Goal: Information Seeking & Learning: Check status

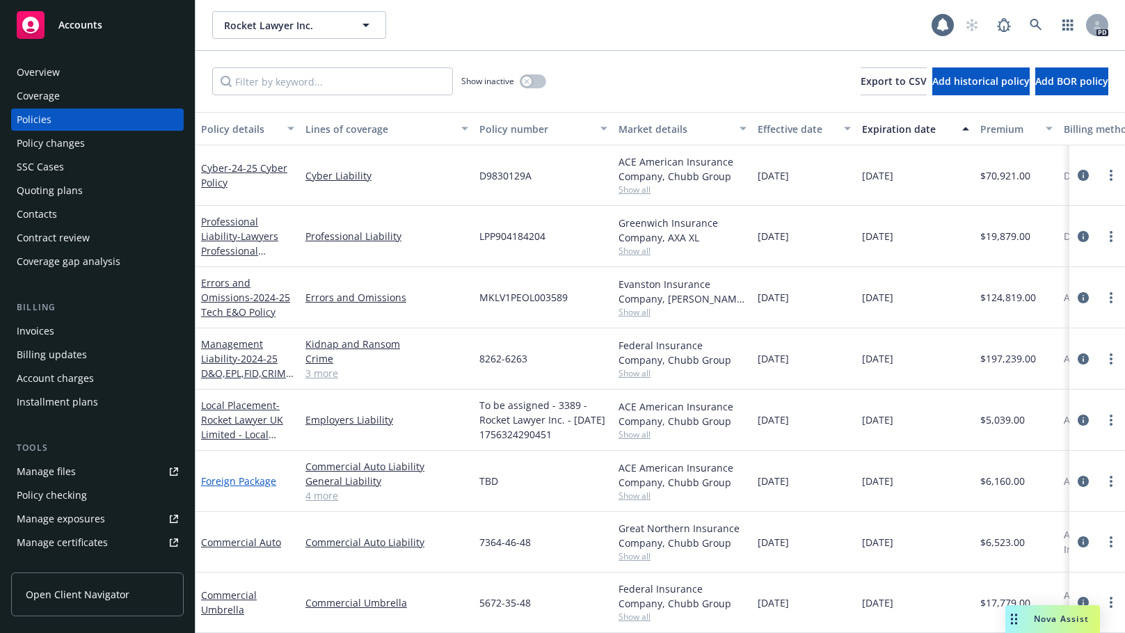
click at [232, 479] on link "Foreign Package" at bounding box center [238, 480] width 75 height 13
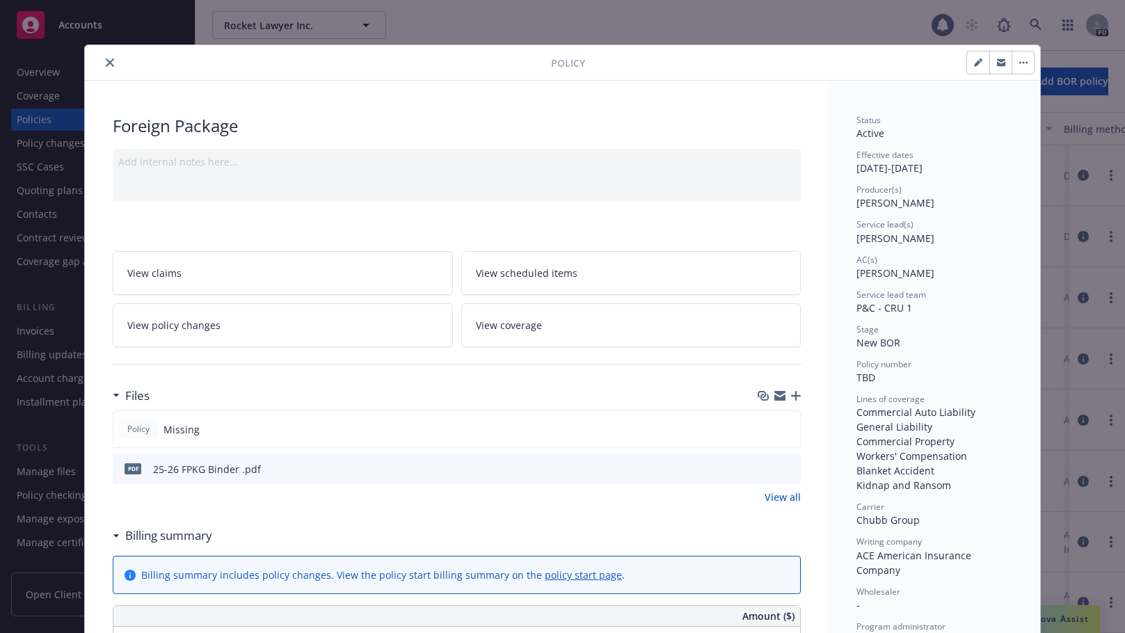
click at [106, 60] on icon "close" at bounding box center [110, 62] width 8 height 8
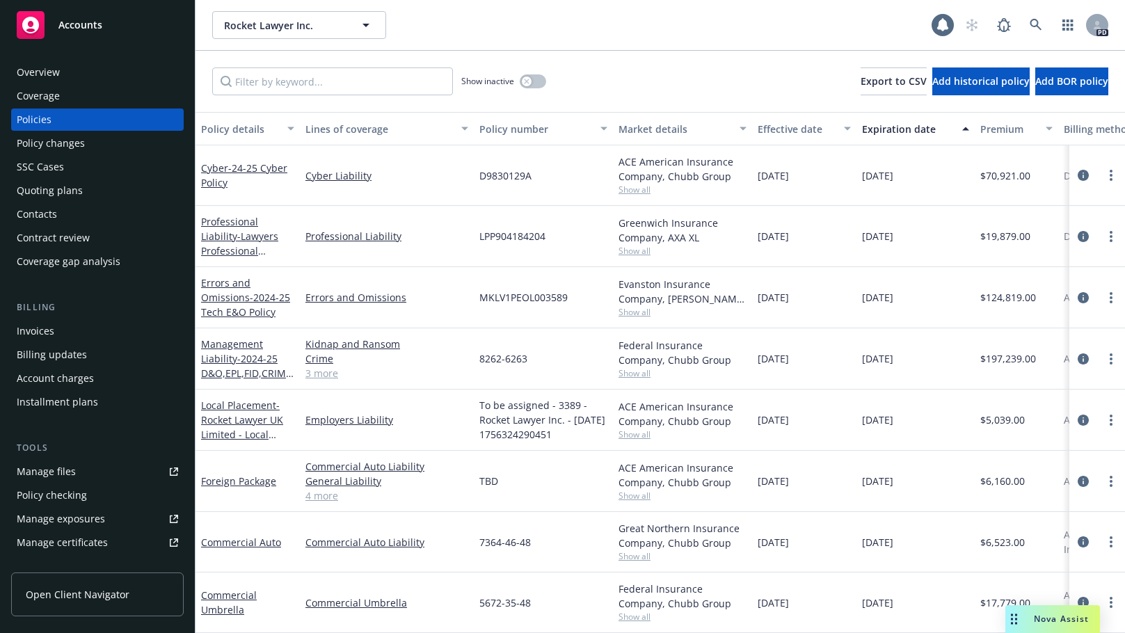
click at [50, 70] on div "Overview" at bounding box center [38, 72] width 43 height 22
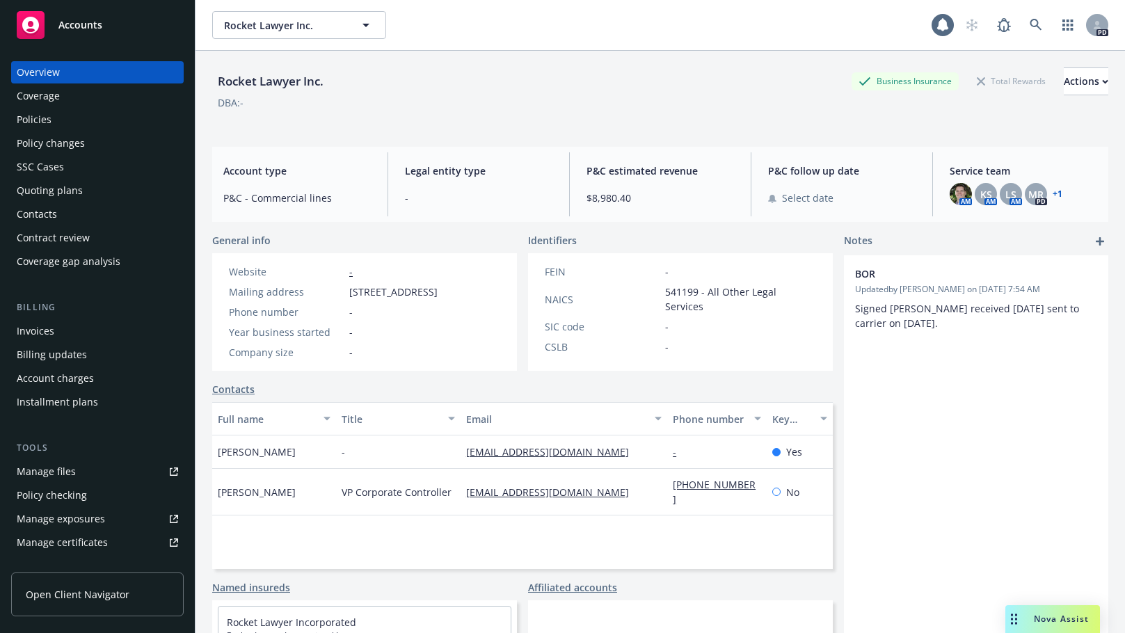
click at [35, 115] on div "Policies" at bounding box center [34, 120] width 35 height 22
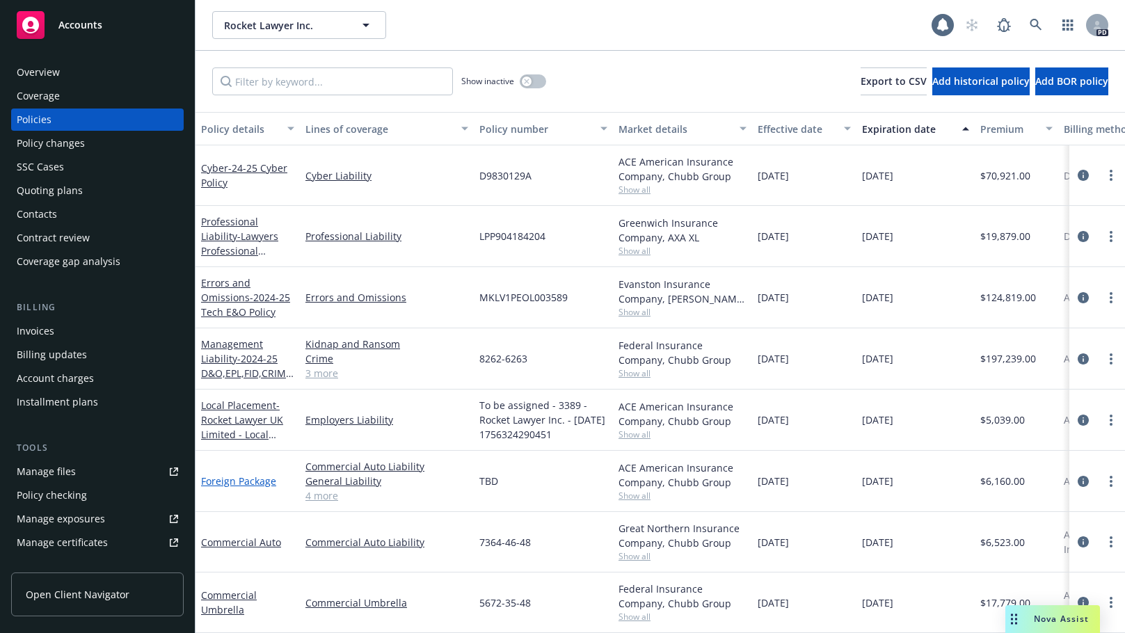
click at [236, 483] on link "Foreign Package" at bounding box center [238, 480] width 75 height 13
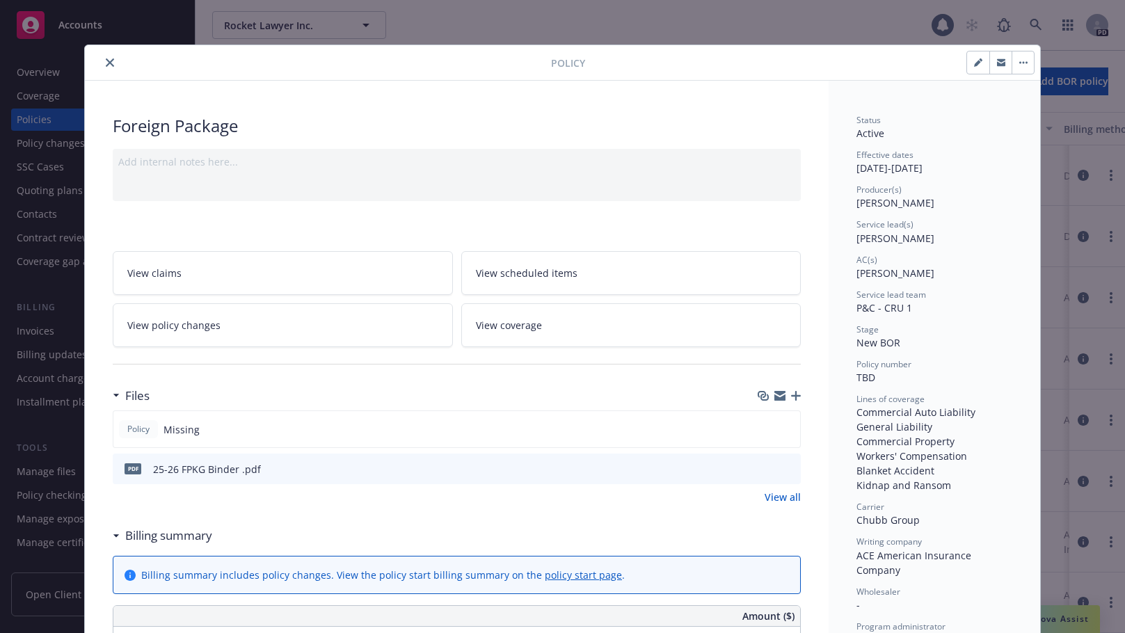
scroll to position [42, 0]
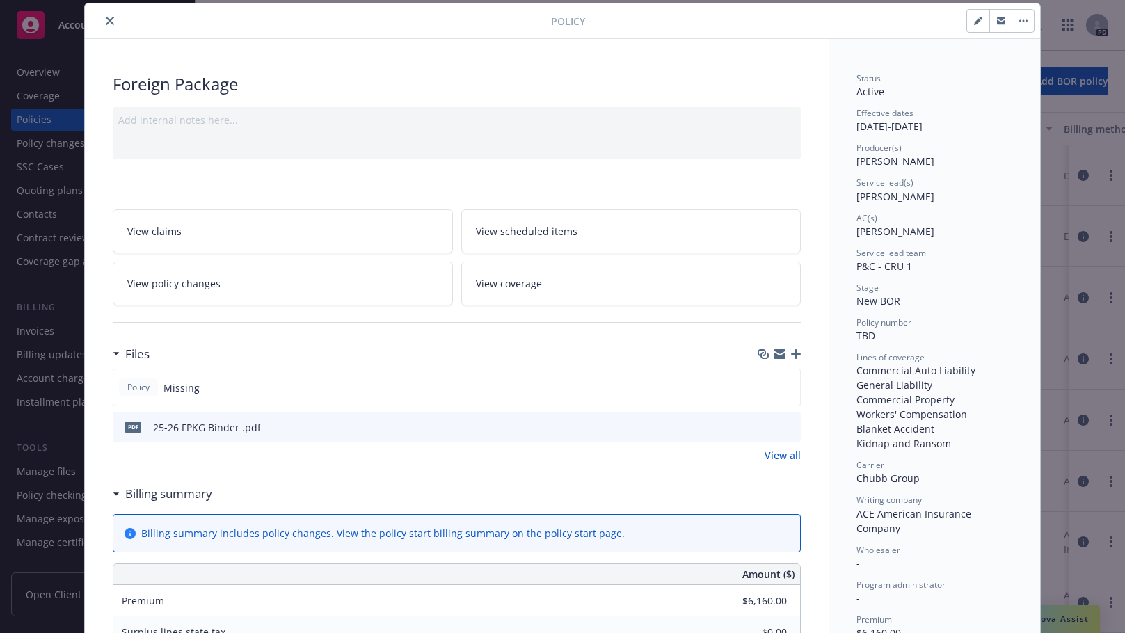
click at [781, 425] on icon "preview file" at bounding box center [787, 427] width 13 height 10
click at [106, 21] on icon "close" at bounding box center [110, 21] width 8 height 8
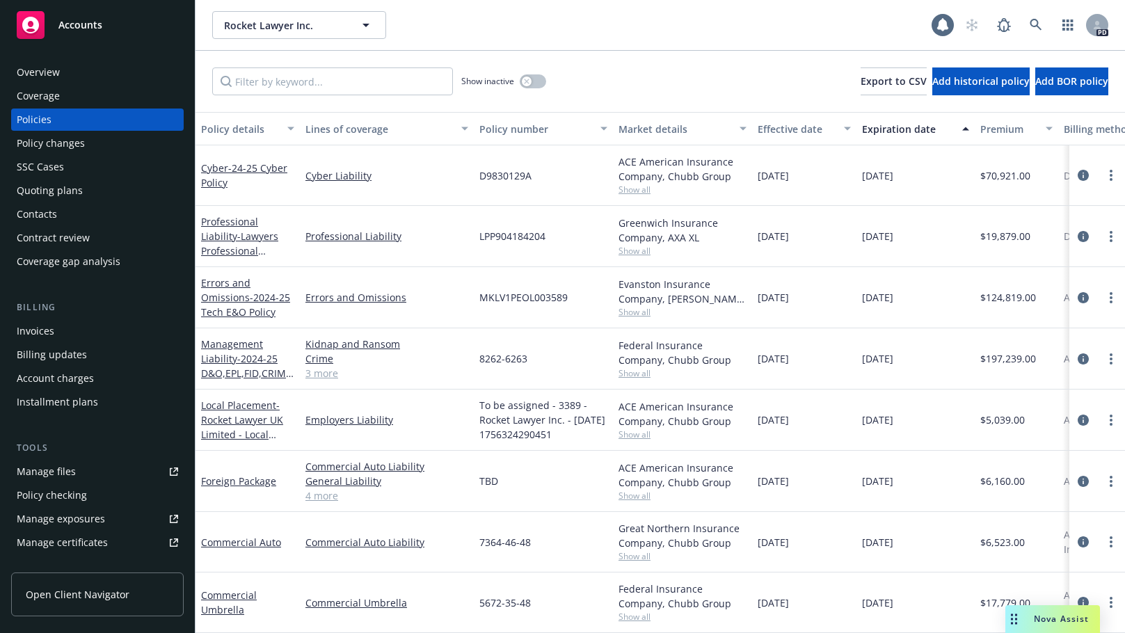
click at [1044, 612] on div "Nova Assist" at bounding box center [1052, 619] width 95 height 28
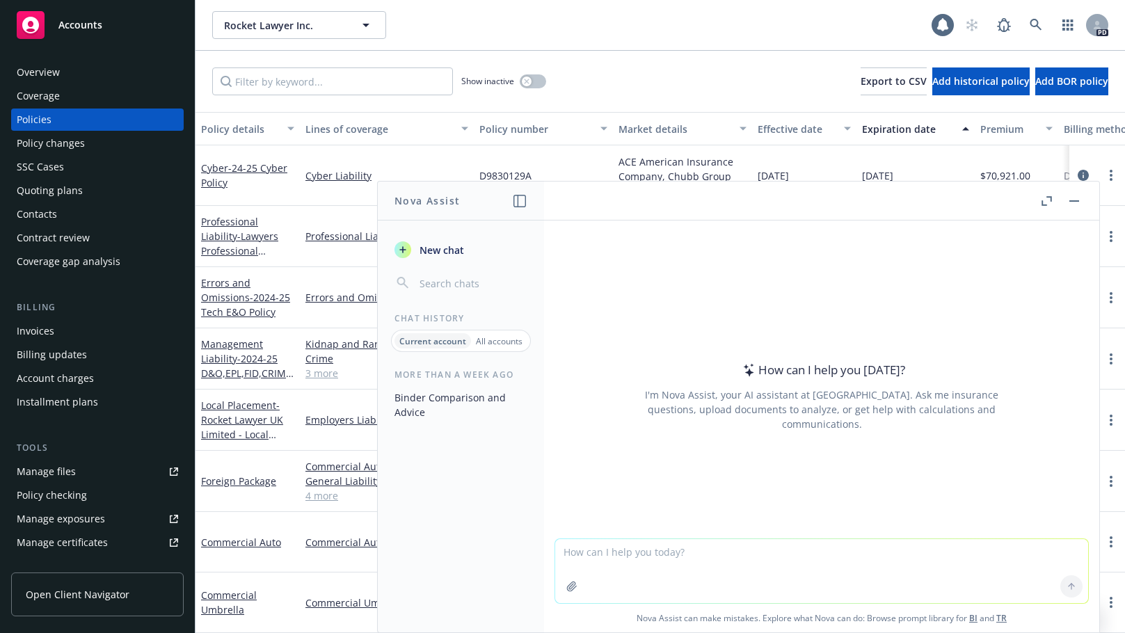
click at [586, 554] on textarea at bounding box center [821, 571] width 533 height 64
click at [854, 580] on textarea "please compare attached binder to attached policy and advise any discrepancies'." at bounding box center [821, 570] width 533 height 65
type textarea "please compare attached binder to attached policy and advise any discrepancies'."
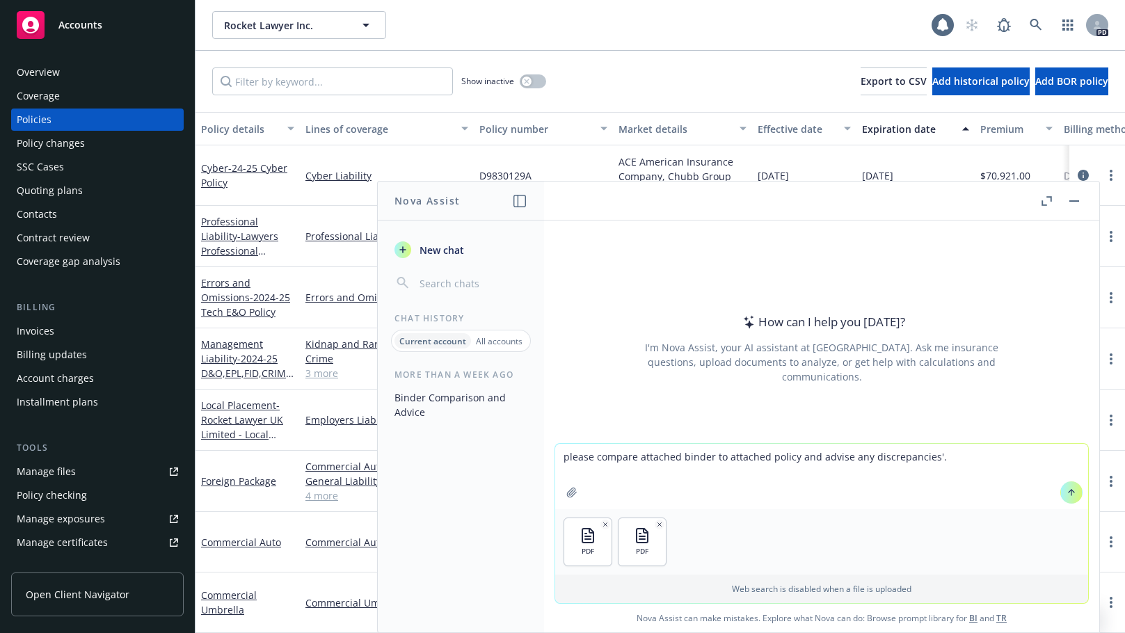
click at [1069, 491] on icon at bounding box center [1071, 493] width 10 height 10
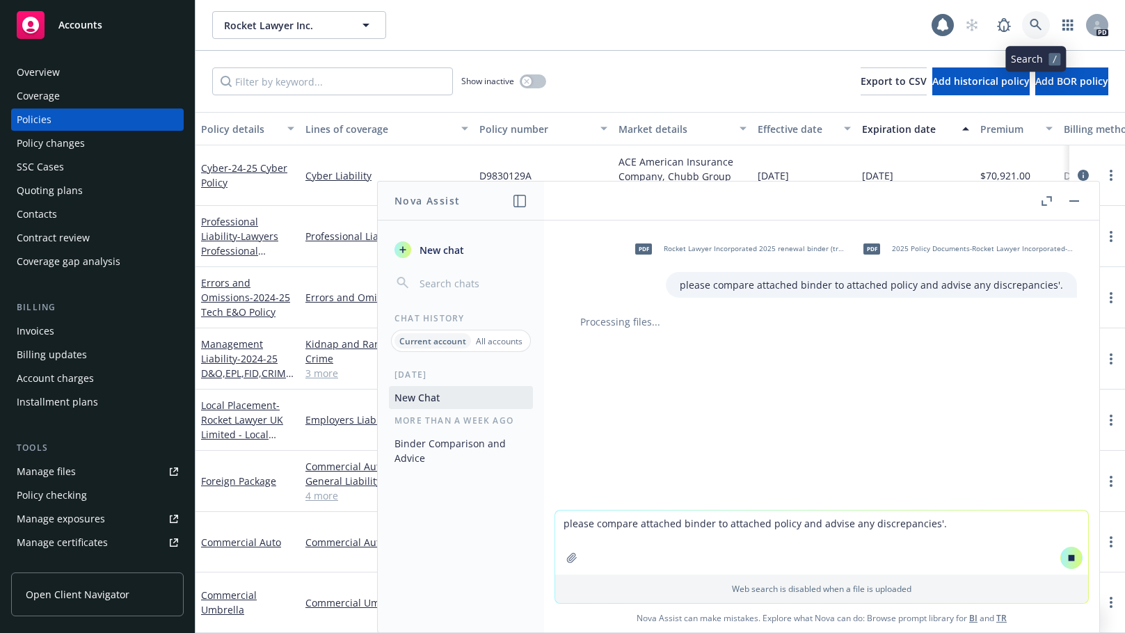
click at [1032, 24] on icon at bounding box center [1035, 25] width 13 height 13
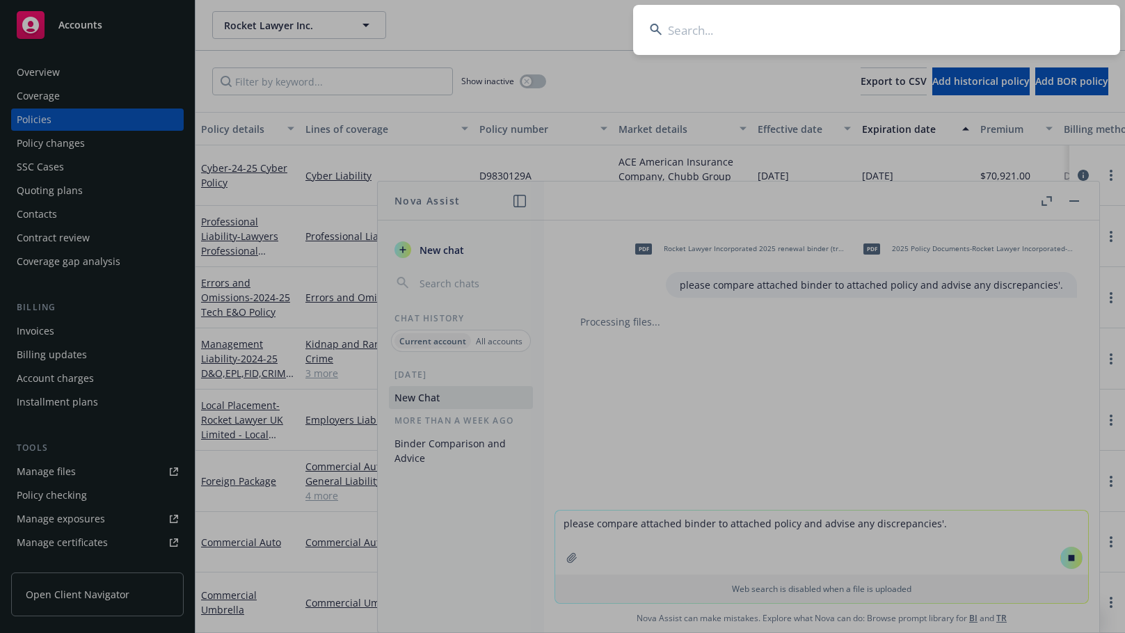
click at [706, 31] on input at bounding box center [876, 30] width 487 height 50
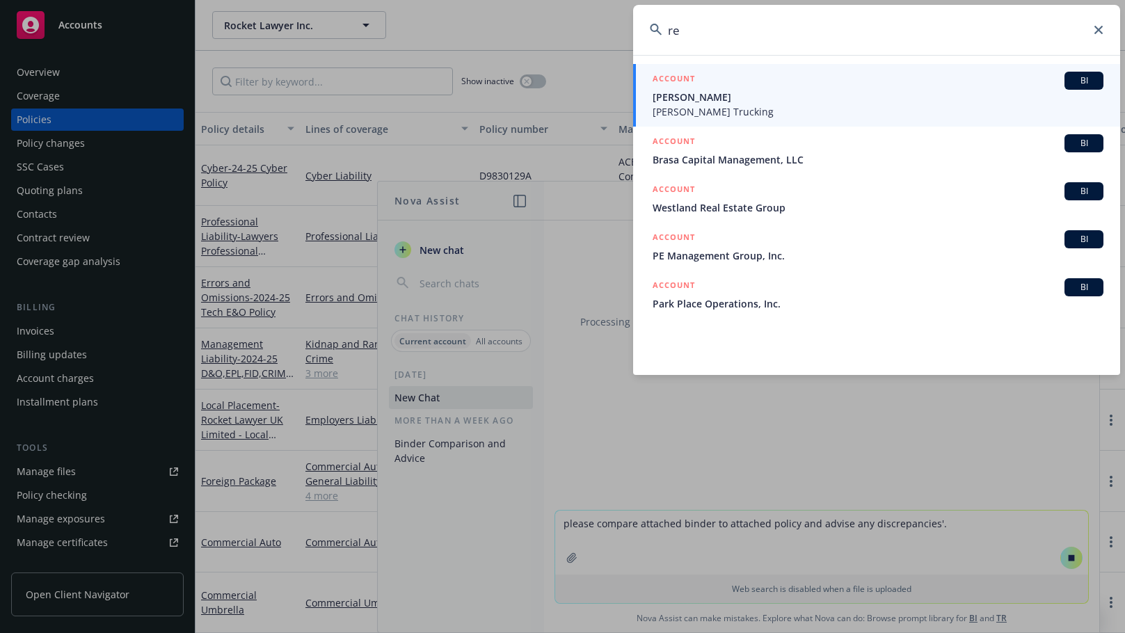
type input "r"
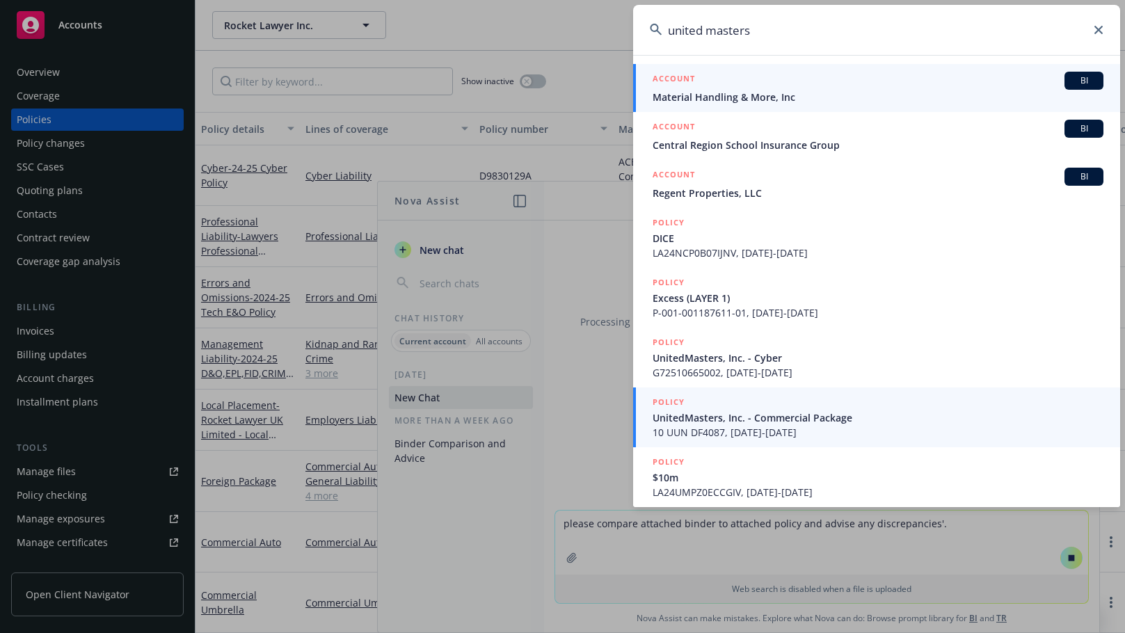
type input "united masters"
click at [681, 418] on span "UnitedMasters, Inc. - Commercial Package" at bounding box center [877, 417] width 451 height 15
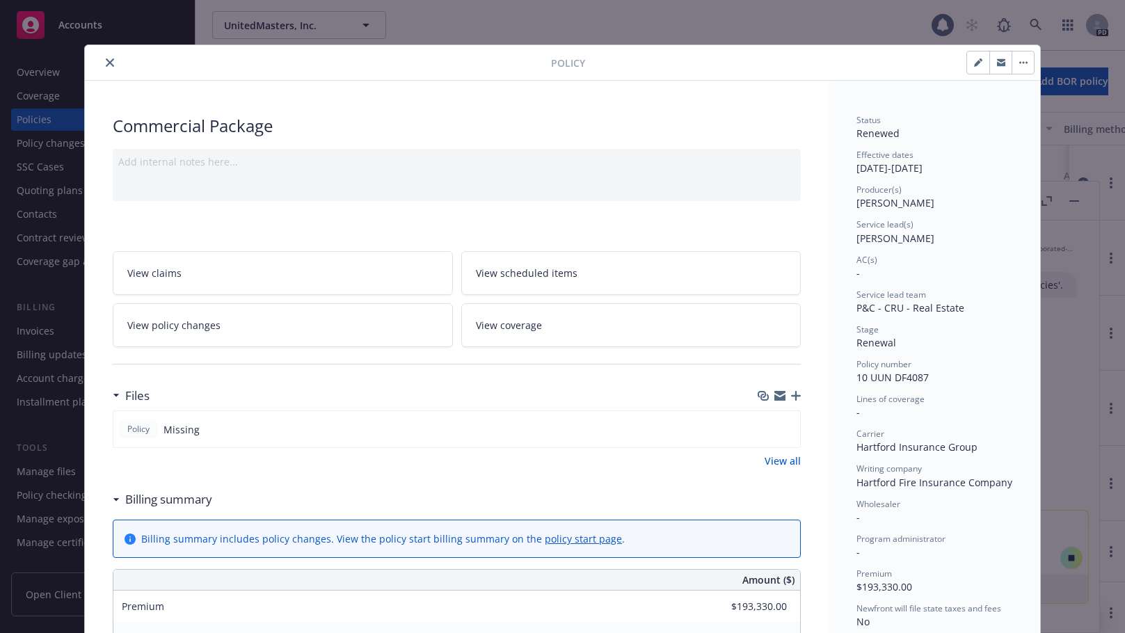
click at [106, 63] on icon "close" at bounding box center [110, 62] width 8 height 8
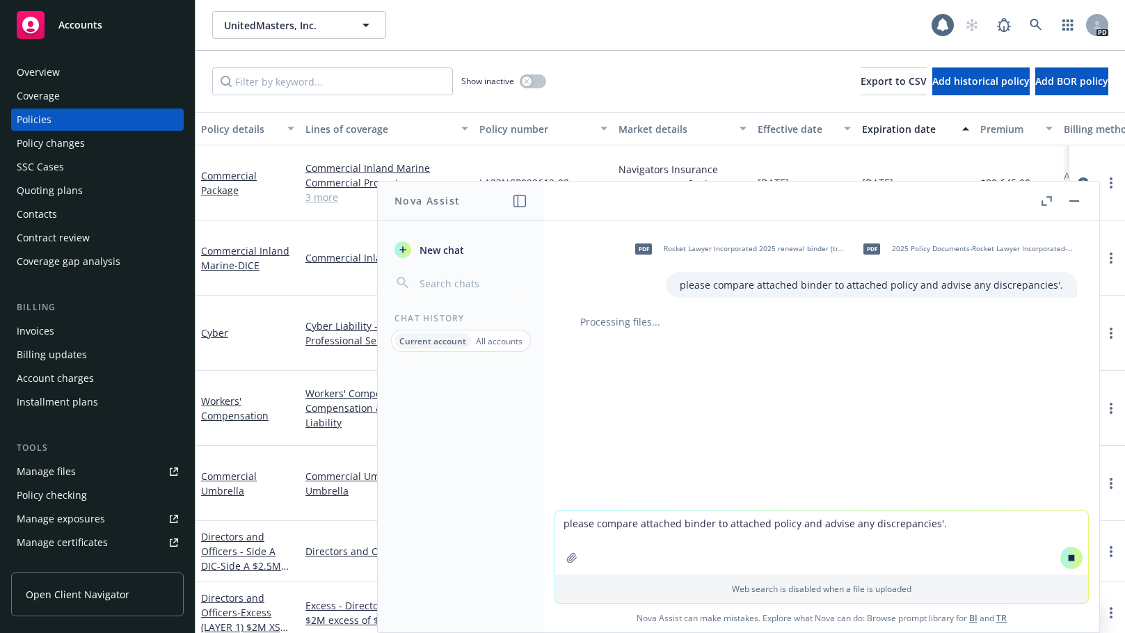
click at [35, 76] on div "Overview" at bounding box center [38, 72] width 43 height 22
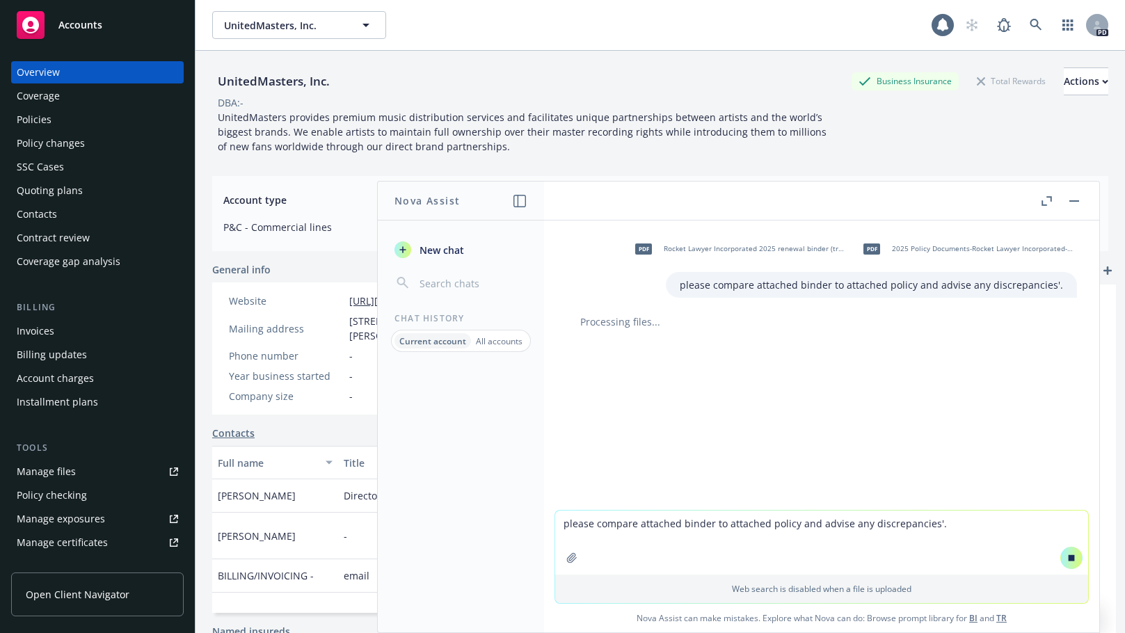
click at [942, 148] on div "UnitedMasters, Inc. Business Insurance Total Rewards Actions DBA: - UnitedMaste…" at bounding box center [660, 110] width 896 height 86
click at [977, 207] on header at bounding box center [821, 201] width 555 height 39
click at [1049, 205] on button "button" at bounding box center [1046, 201] width 17 height 17
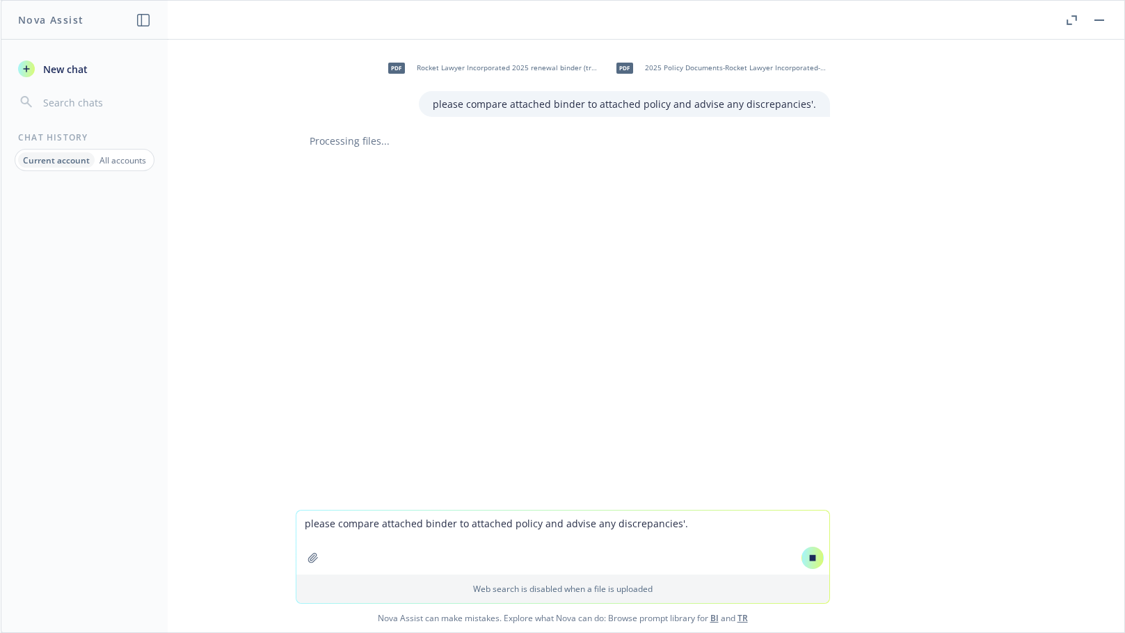
click at [1073, 20] on icon "button" at bounding box center [1071, 20] width 10 height 10
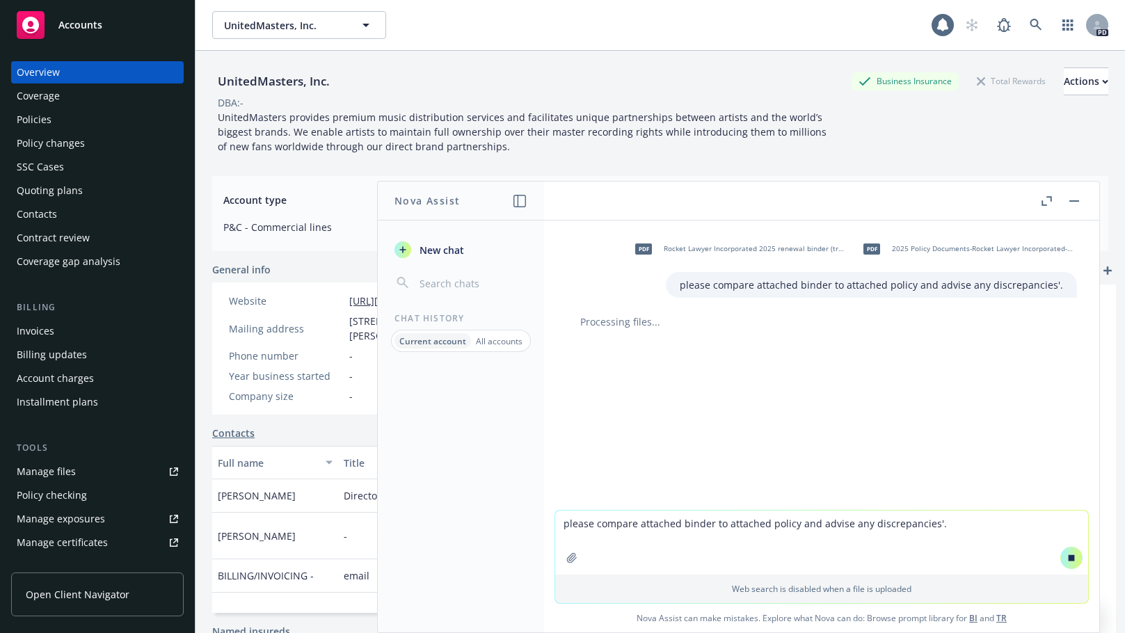
click at [1077, 204] on button "button" at bounding box center [1074, 201] width 17 height 17
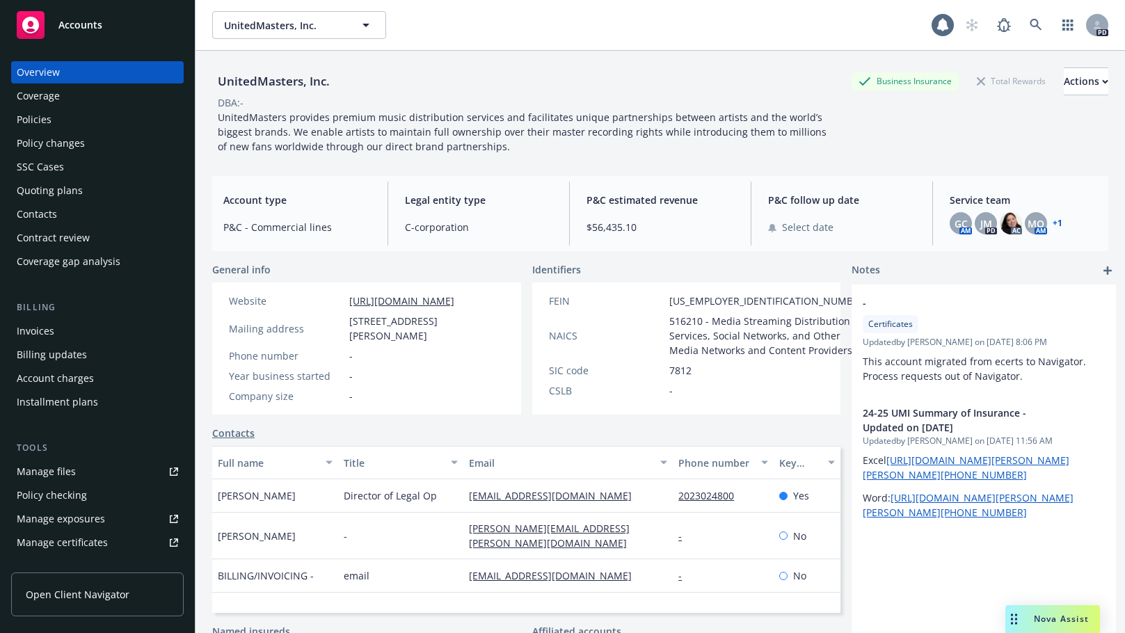
click at [49, 68] on div "Overview" at bounding box center [38, 72] width 43 height 22
click at [371, 22] on icon "button" at bounding box center [366, 25] width 17 height 17
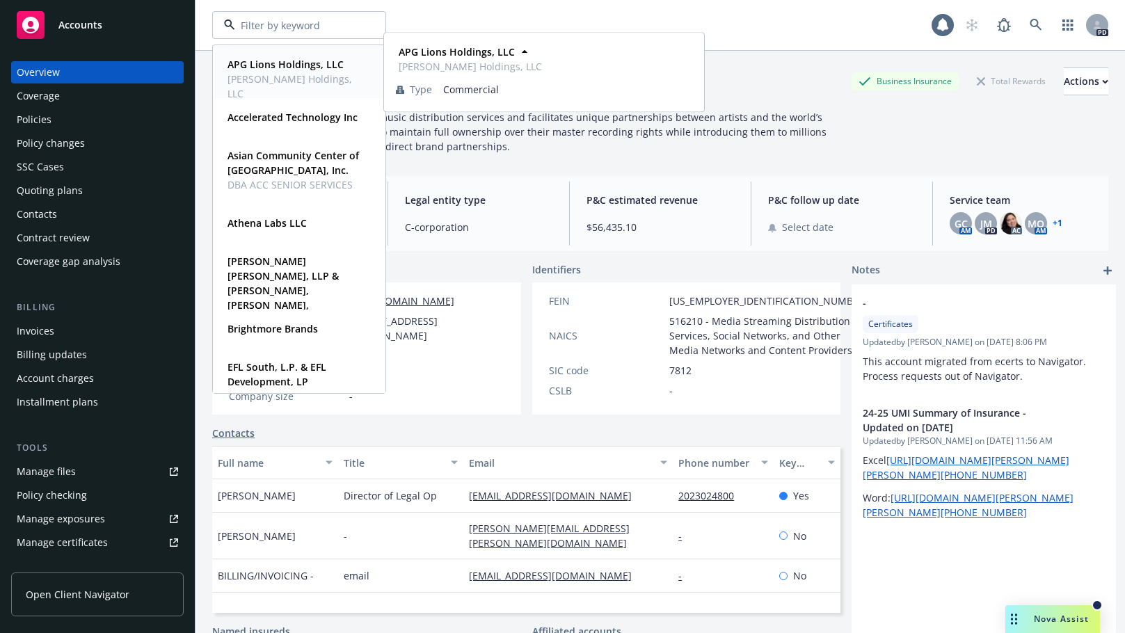
click at [283, 65] on strong "APG Lions Holdings, LLC" at bounding box center [285, 64] width 116 height 13
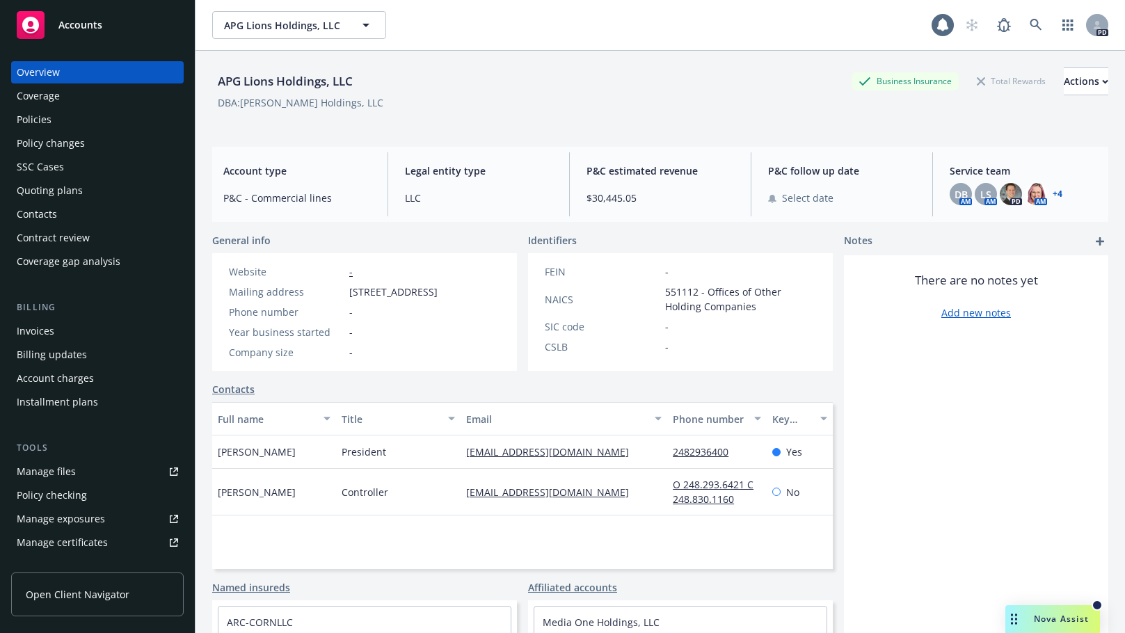
click at [32, 122] on div "Policies" at bounding box center [34, 120] width 35 height 22
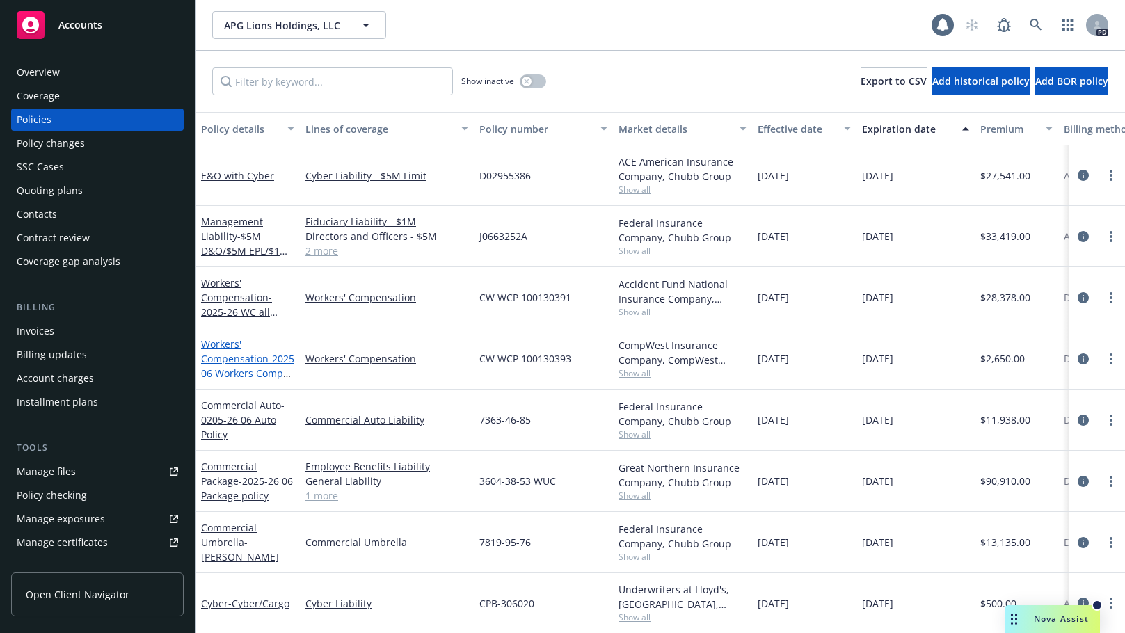
click at [213, 360] on link "Workers' Compensation - 2025 06 Workers Comp (CA)" at bounding box center [247, 373] width 93 height 72
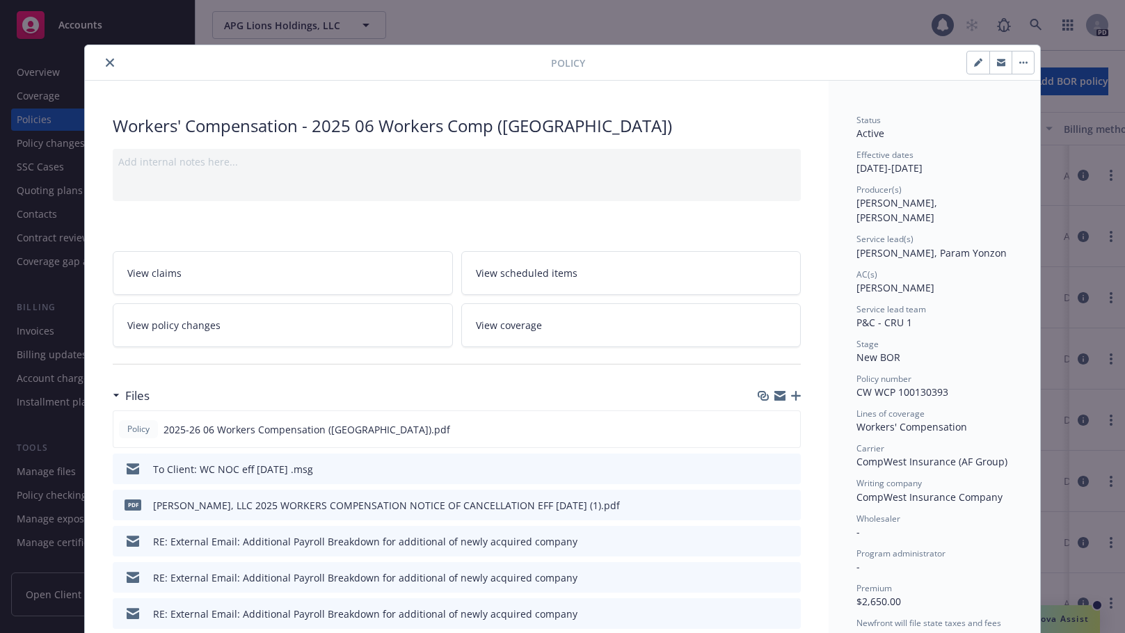
click at [785, 502] on icon "preview file" at bounding box center [787, 504] width 13 height 10
click at [785, 430] on icon "preview file" at bounding box center [786, 429] width 13 height 10
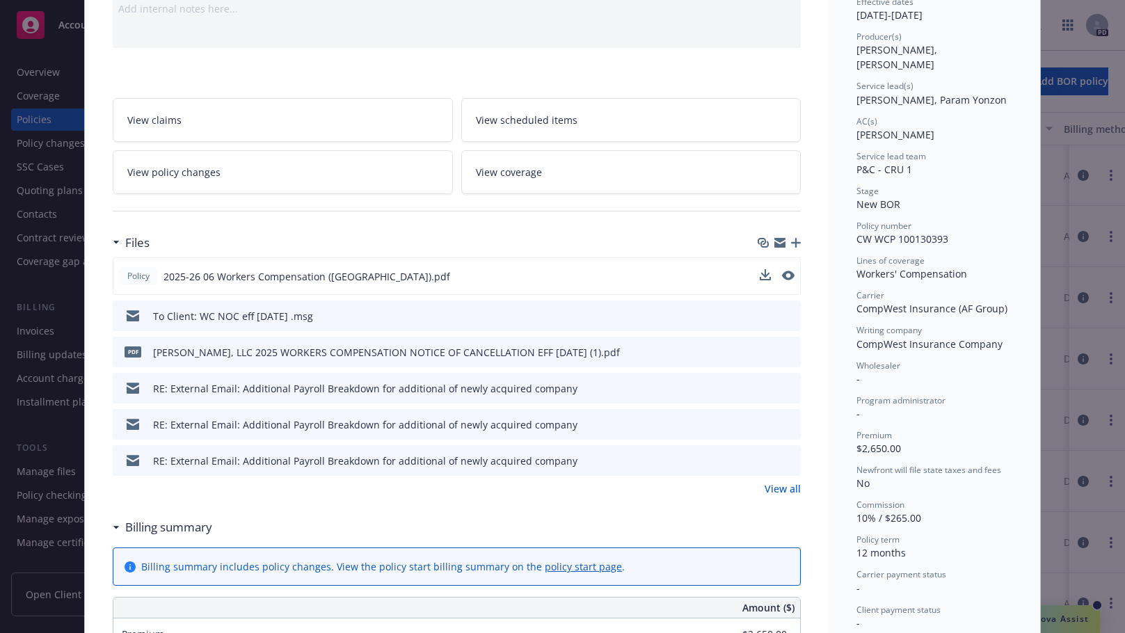
scroll to position [163, 0]
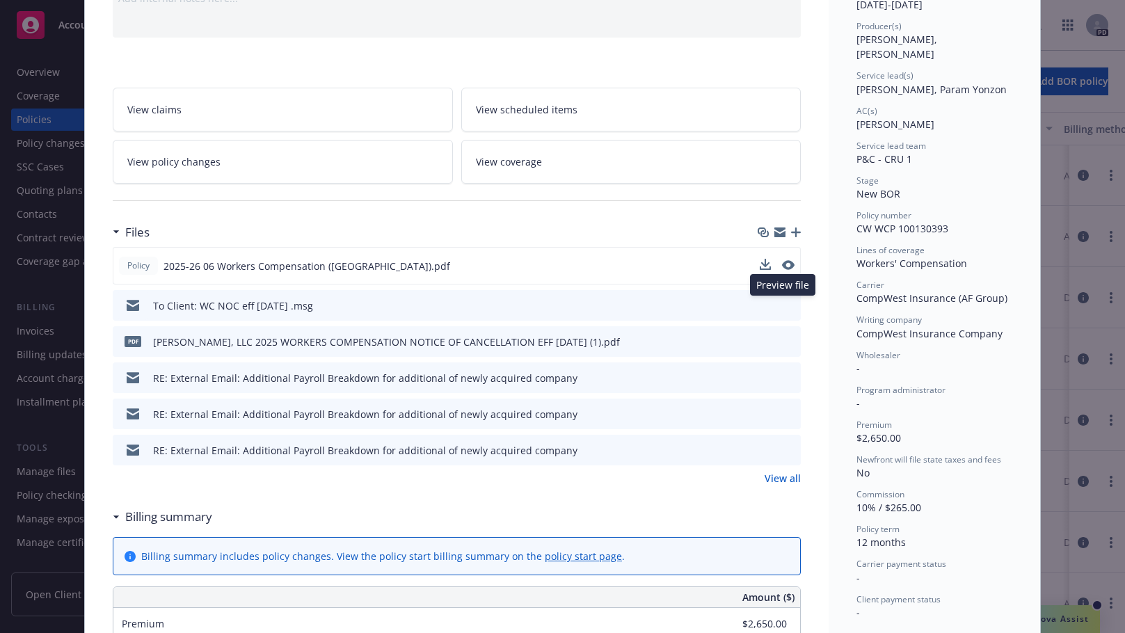
click at [781, 306] on icon "preview file" at bounding box center [787, 305] width 13 height 10
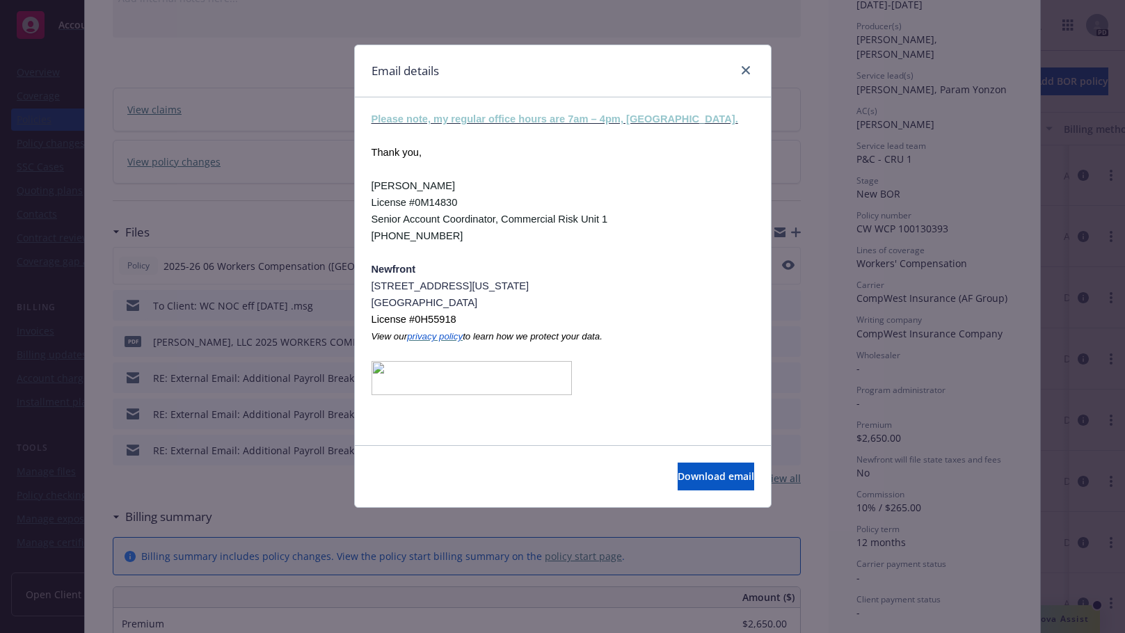
scroll to position [0, 0]
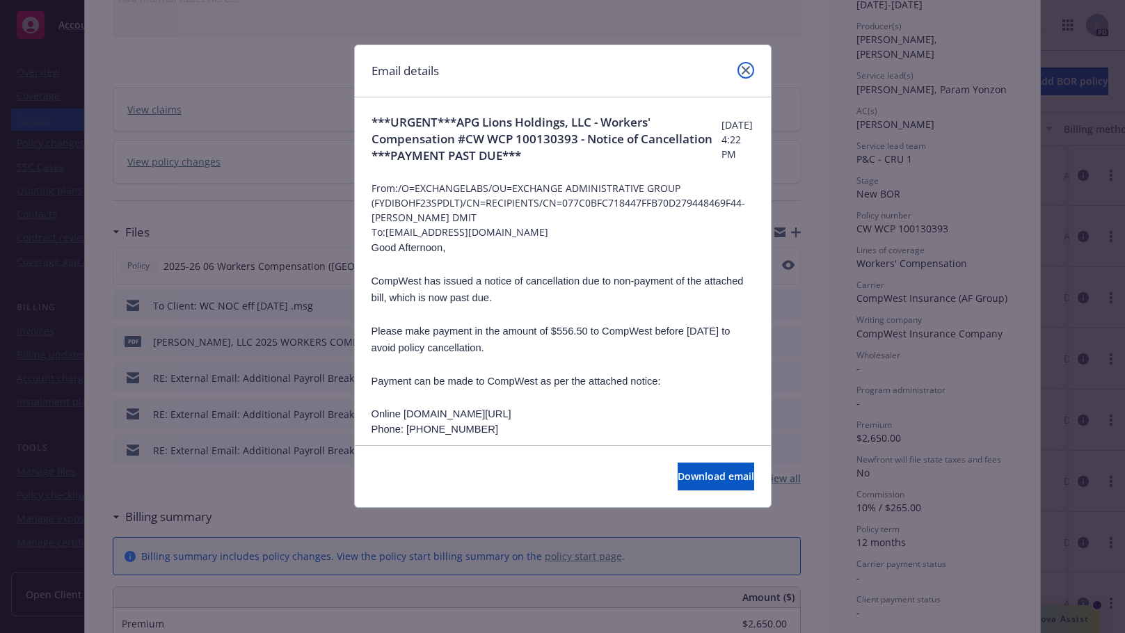
click at [744, 72] on icon "close" at bounding box center [745, 70] width 8 height 8
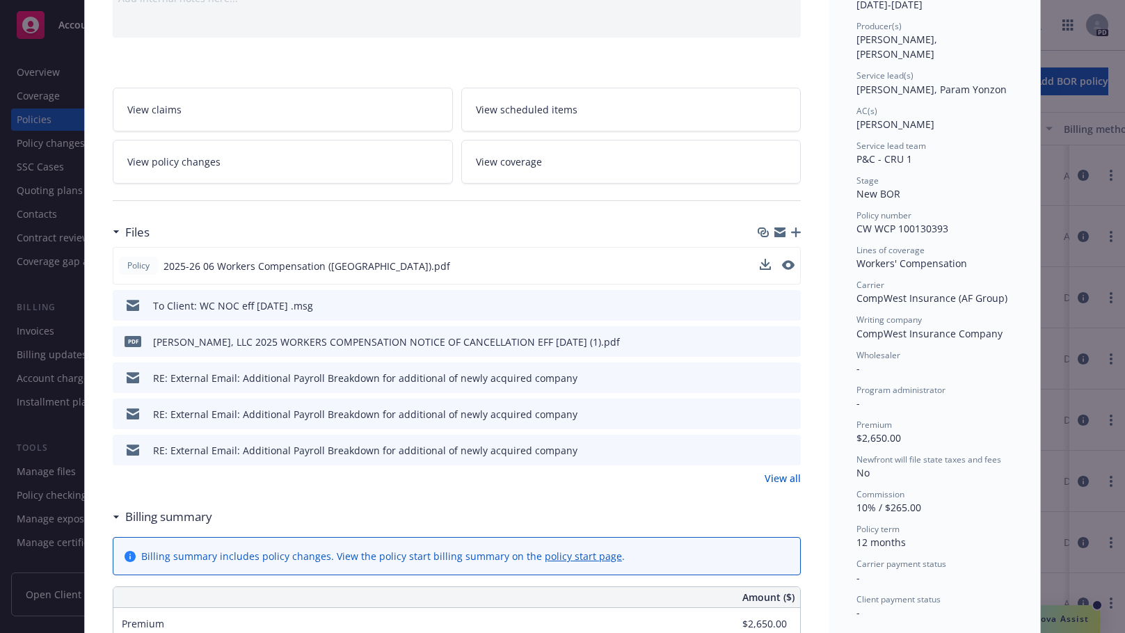
click at [780, 476] on link "View all" at bounding box center [782, 478] width 36 height 15
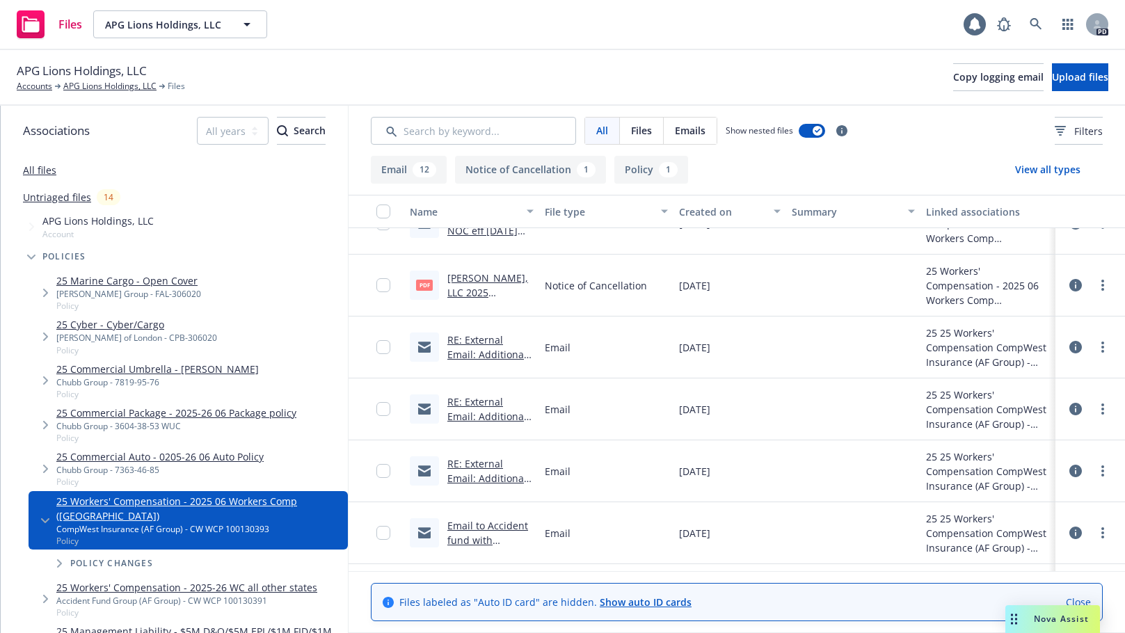
scroll to position [37, 0]
click at [476, 340] on link "RE: External Email: Additional Payroll Breakdown for additional of newly acquir…" at bounding box center [486, 382] width 79 height 101
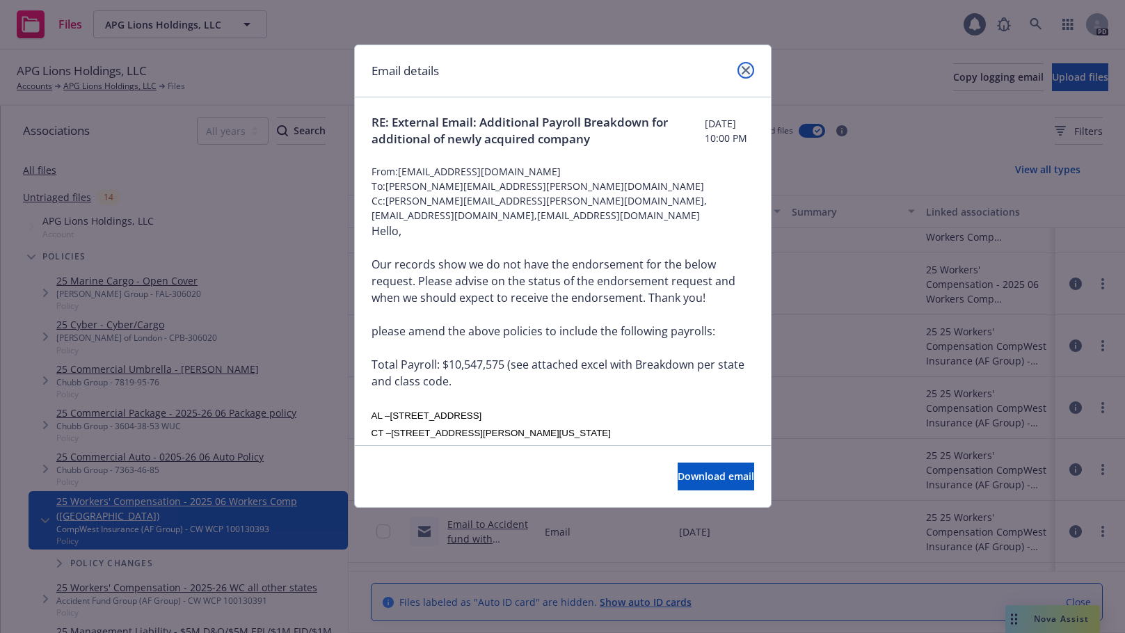
click at [744, 72] on icon "close" at bounding box center [745, 70] width 8 height 8
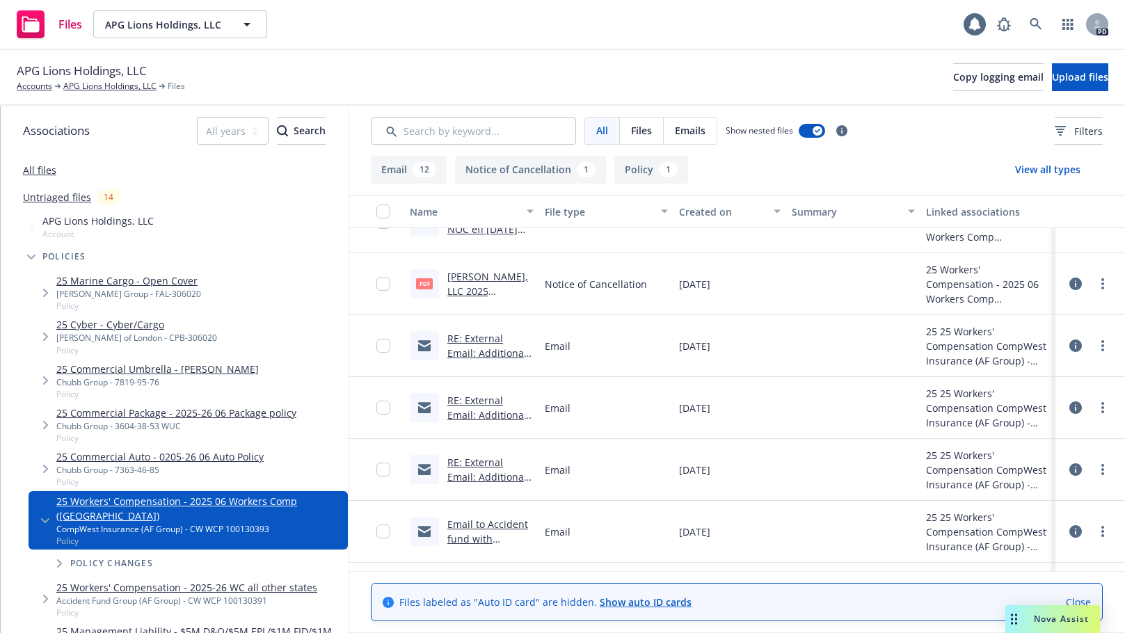
click at [469, 524] on link "Email to Accident fund with Addresses for missing states" at bounding box center [487, 545] width 81 height 57
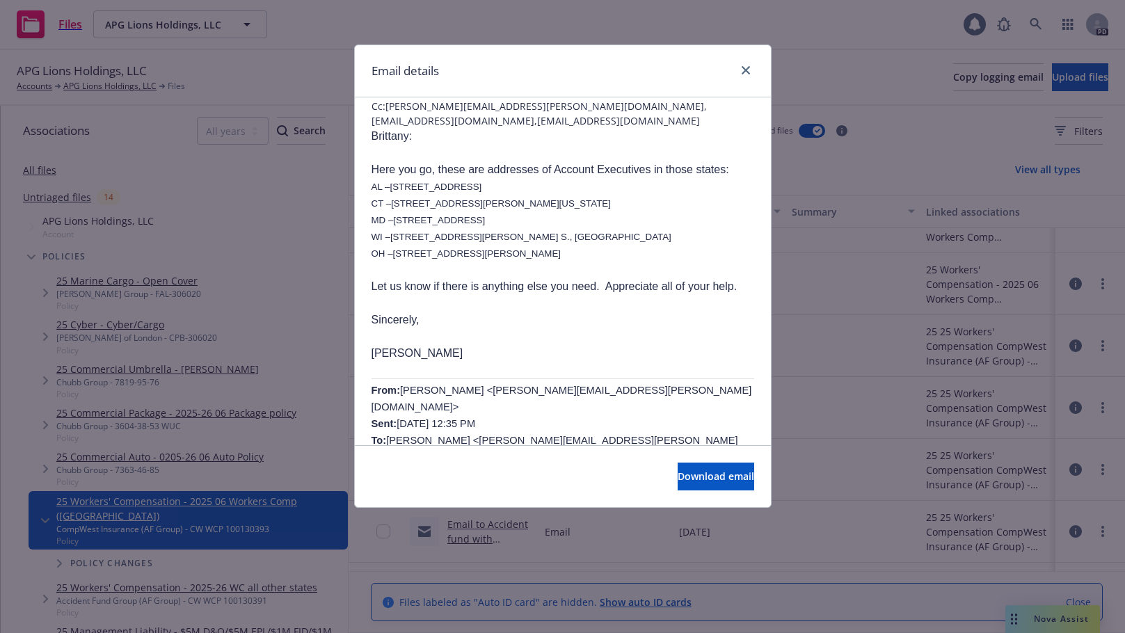
scroll to position [0, 0]
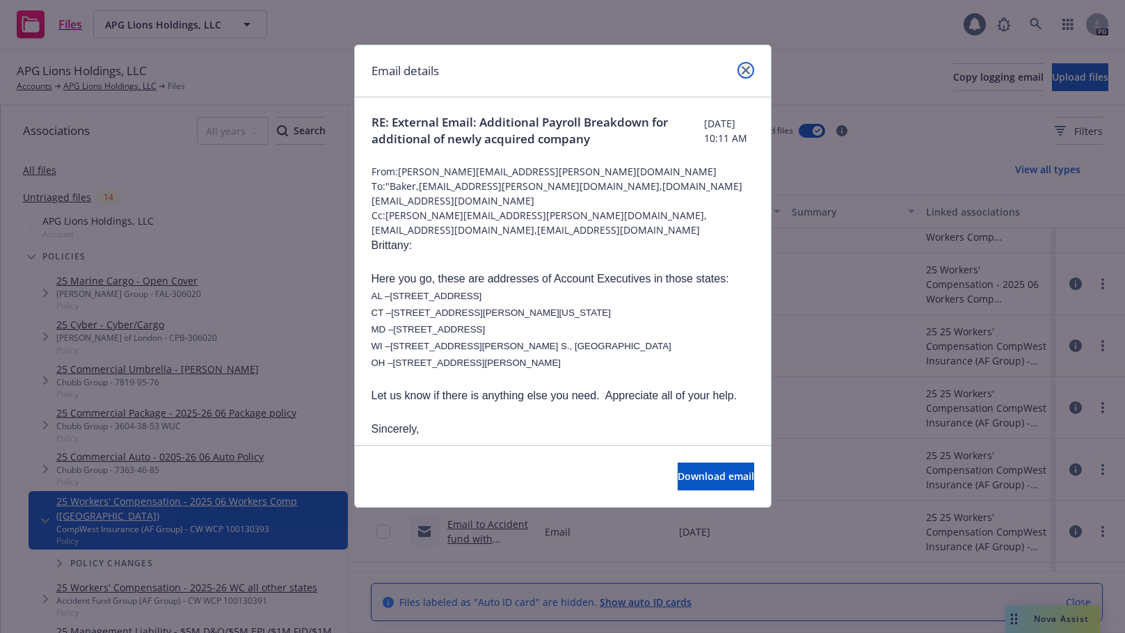
click at [744, 72] on icon "close" at bounding box center [745, 70] width 8 height 8
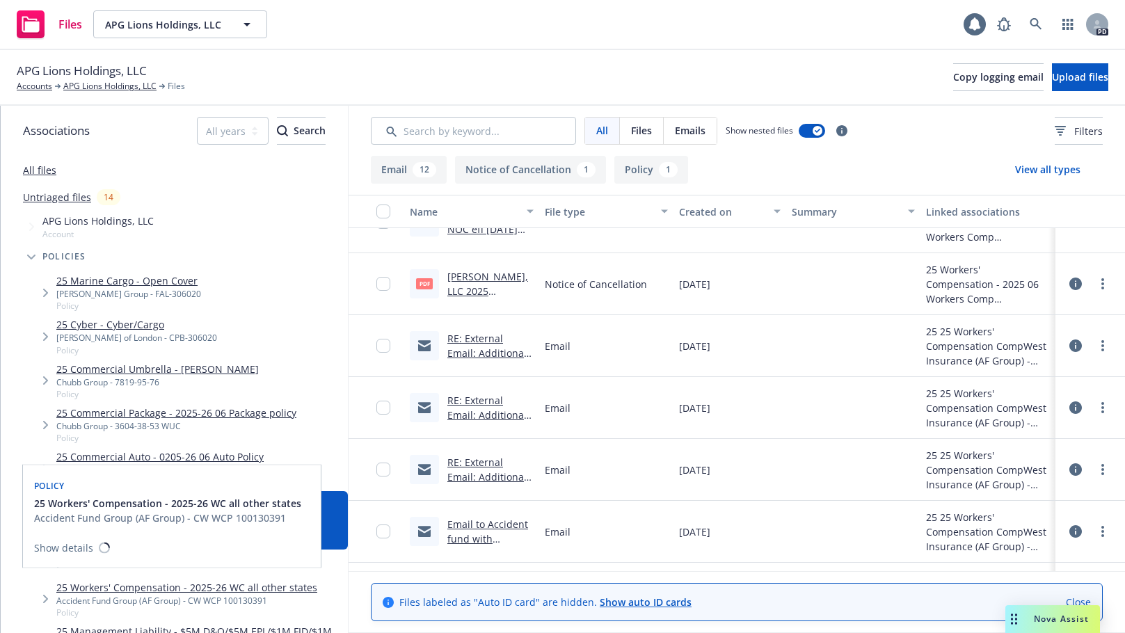
click at [109, 580] on link "25 Workers' Compensation - 2025-26 WC all other states" at bounding box center [186, 587] width 261 height 15
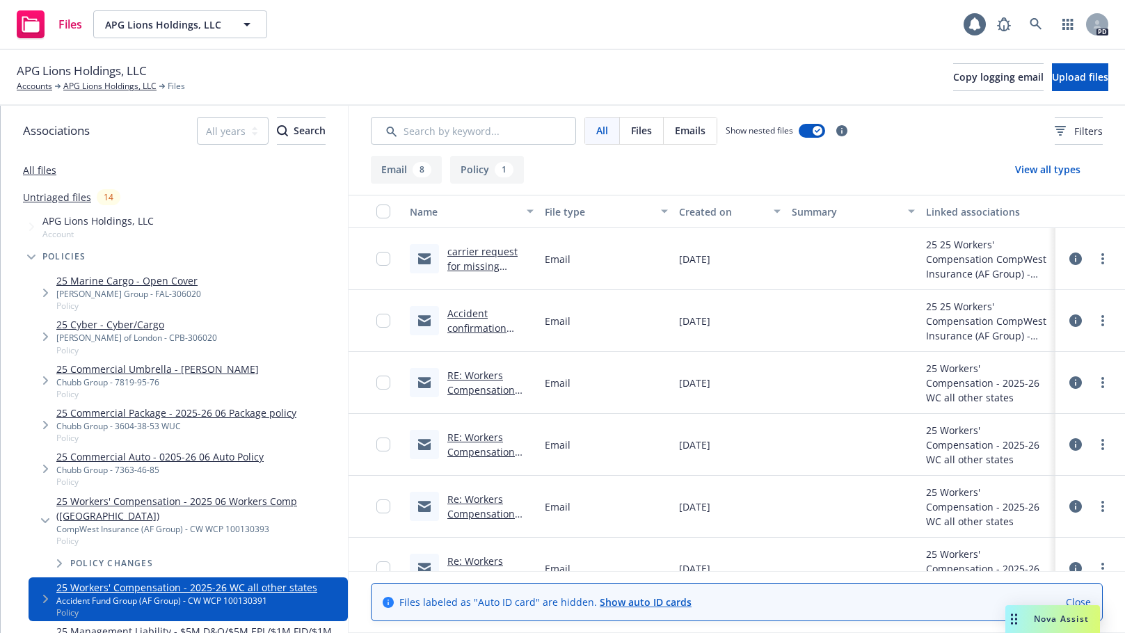
click at [482, 251] on link "carrier request for missing addresses for WC" at bounding box center [488, 266] width 82 height 42
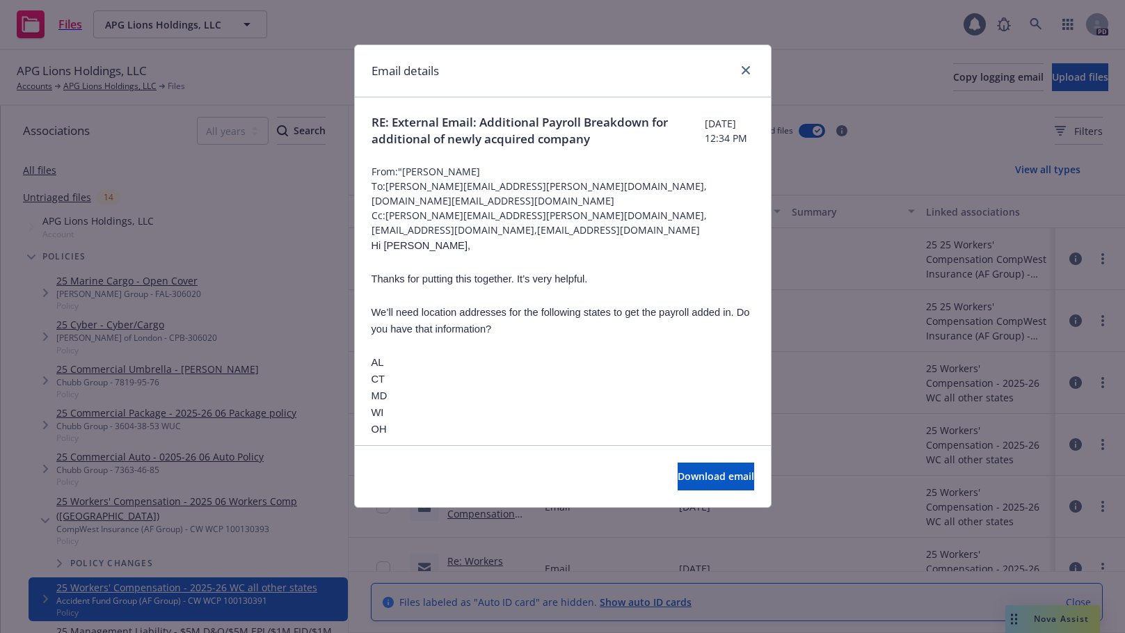
click at [745, 61] on div "Email details" at bounding box center [563, 71] width 416 height 52
click at [740, 72] on link "close" at bounding box center [745, 70] width 17 height 17
